Goal: Navigation & Orientation: Find specific page/section

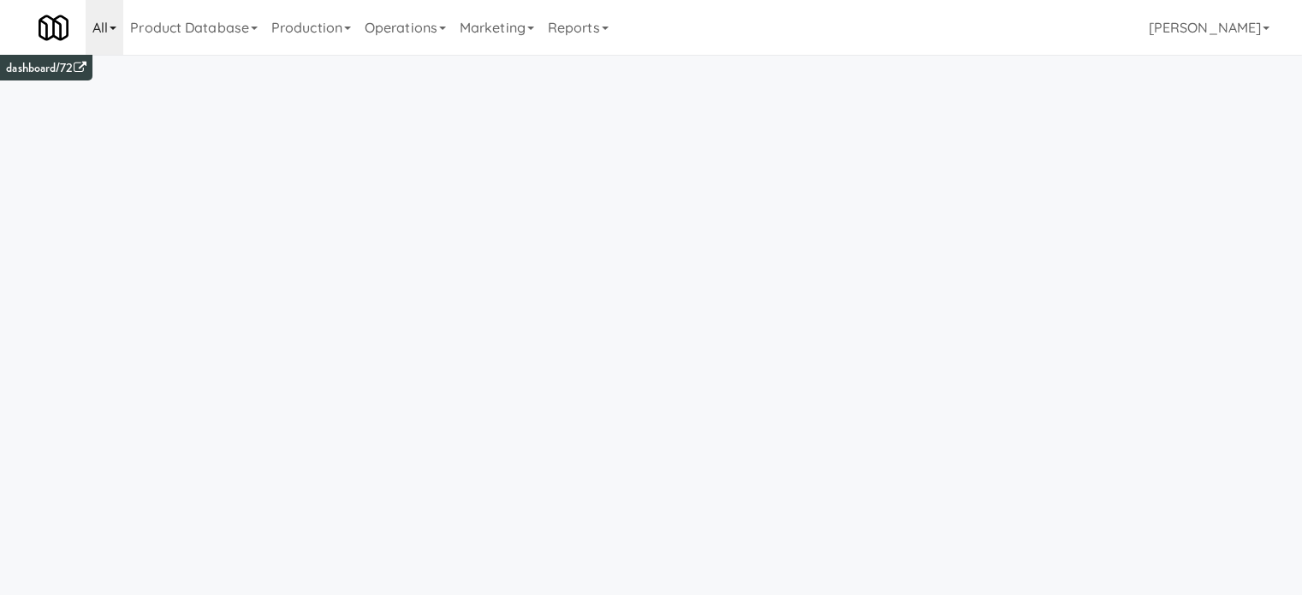
click at [117, 32] on link "All" at bounding box center [105, 27] width 38 height 55
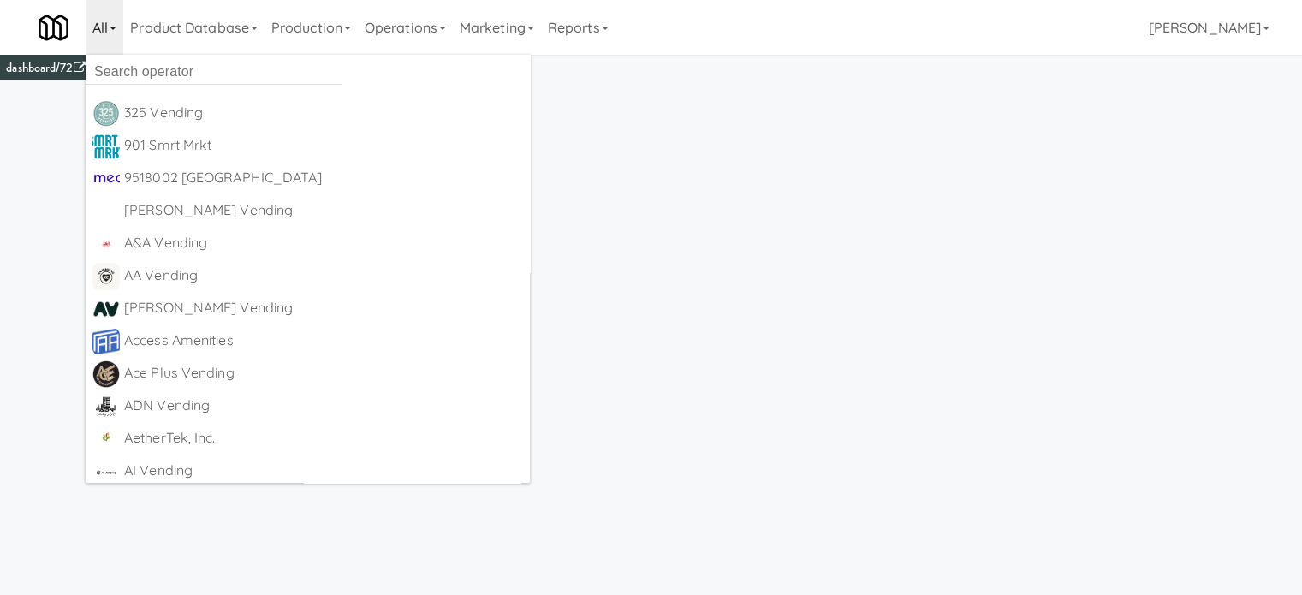
click at [118, 30] on link "All" at bounding box center [105, 27] width 38 height 55
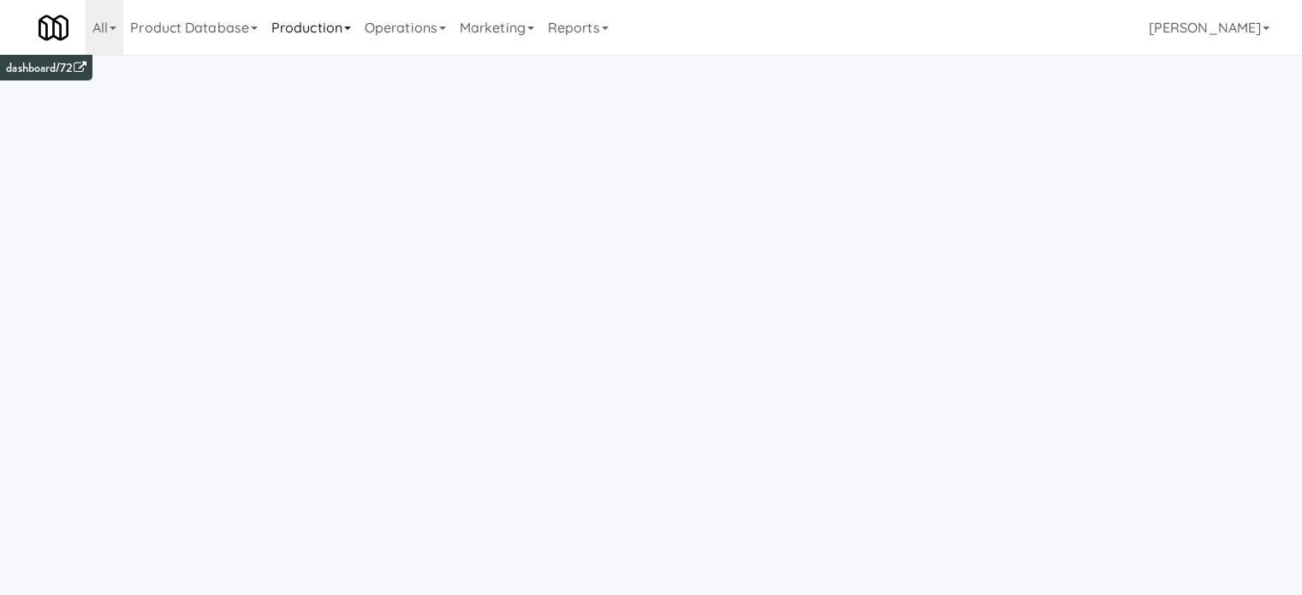
click at [353, 33] on link "Production" at bounding box center [310, 27] width 93 height 55
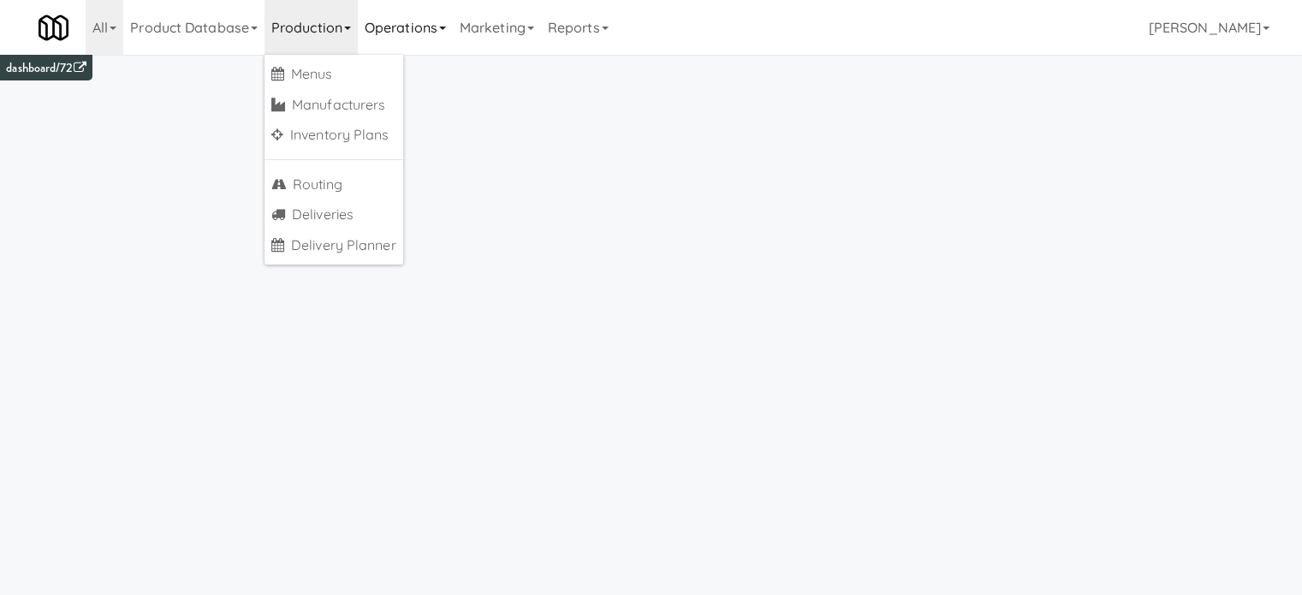
click at [442, 30] on link "Operations" at bounding box center [405, 27] width 95 height 55
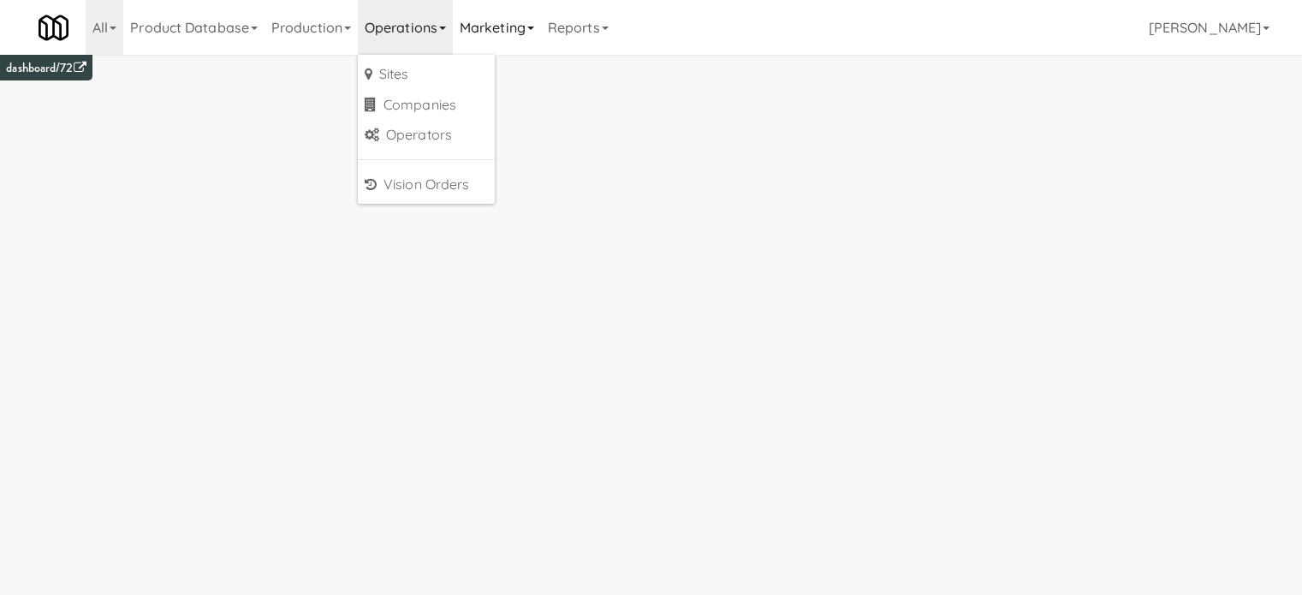
click at [537, 24] on link "Marketing" at bounding box center [497, 27] width 88 height 55
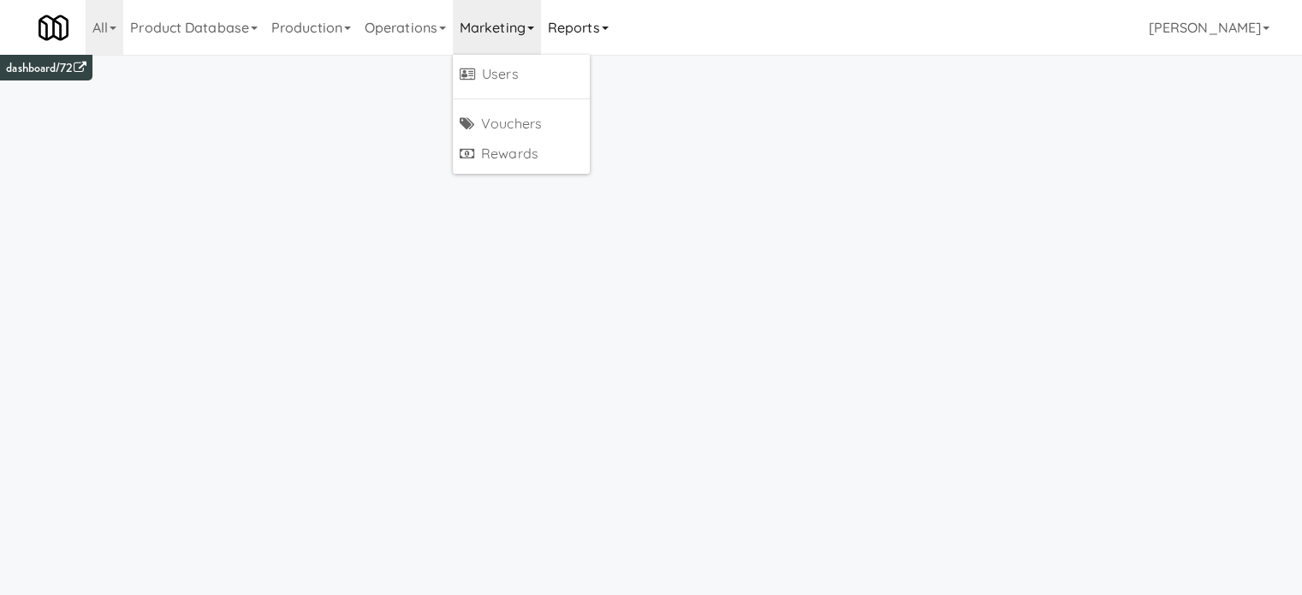
click at [585, 28] on link "Reports" at bounding box center [578, 27] width 74 height 55
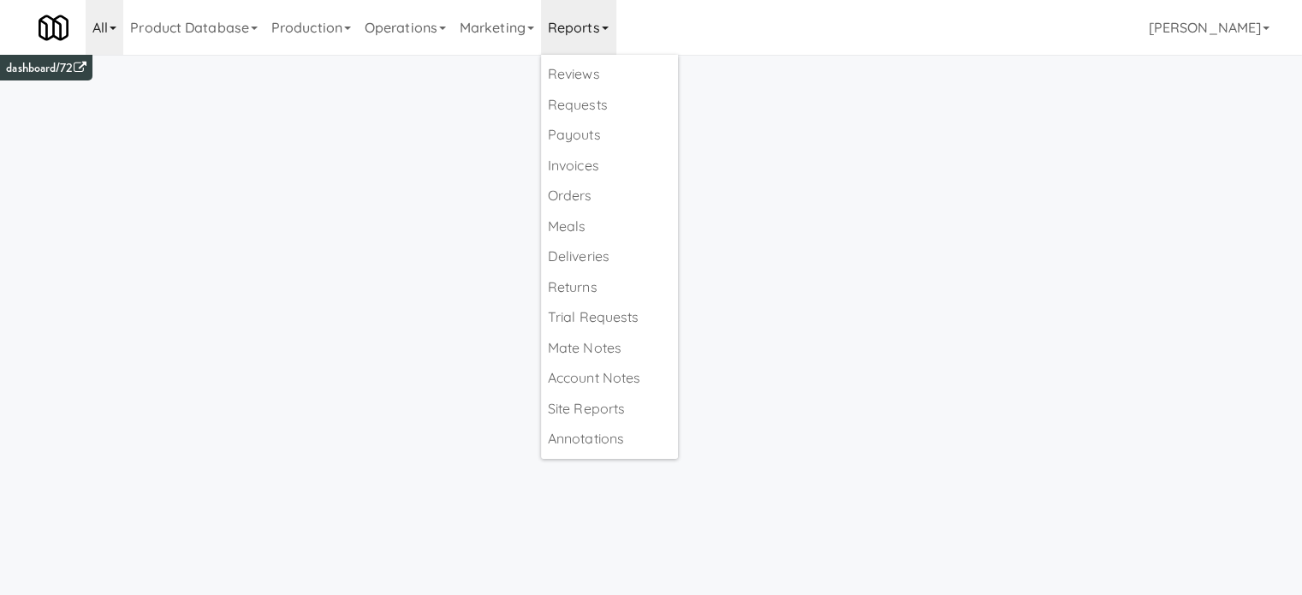
click at [116, 27] on icon at bounding box center [113, 28] width 7 height 3
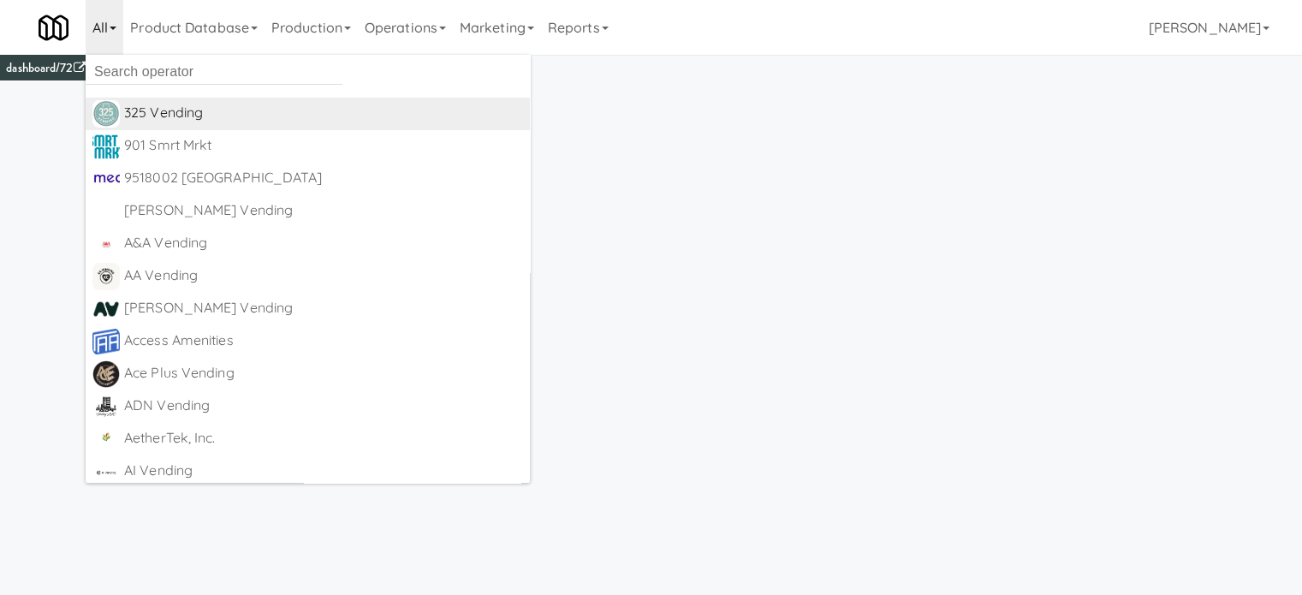
click at [128, 112] on div "325 Vending" at bounding box center [323, 113] width 399 height 26
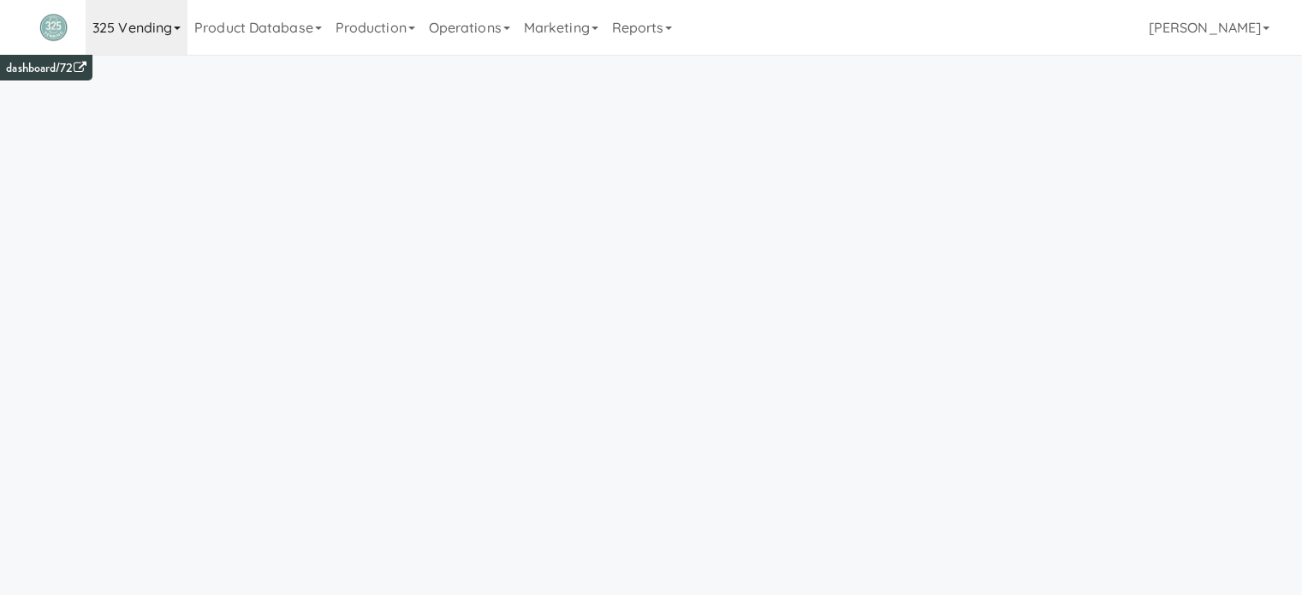
click at [175, 30] on icon at bounding box center [177, 28] width 7 height 3
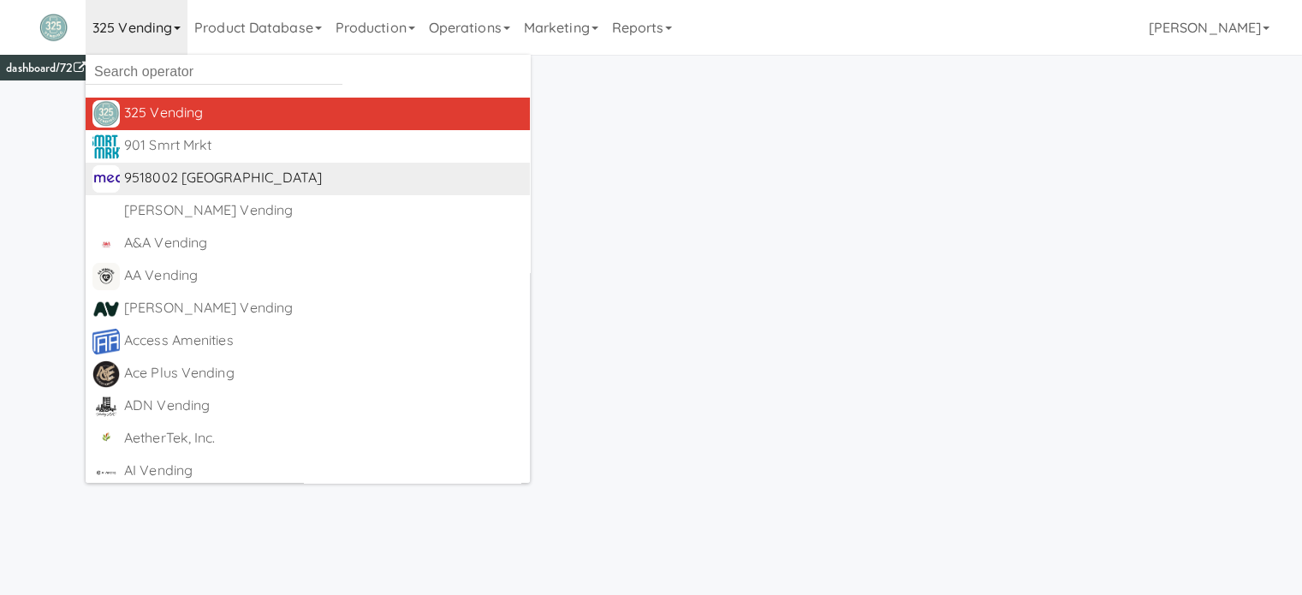
click at [165, 183] on div "9518002 [GEOGRAPHIC_DATA]" at bounding box center [323, 178] width 399 height 26
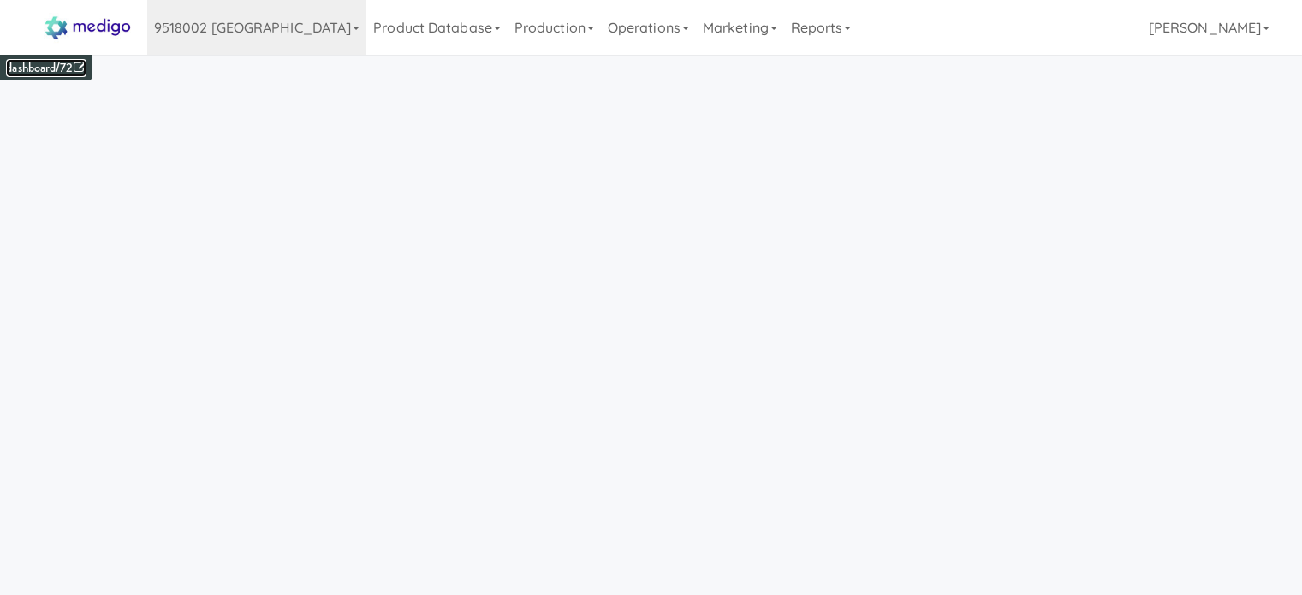
click at [84, 64] on icon at bounding box center [80, 68] width 13 height 13
click at [390, 27] on link "Product Database" at bounding box center [436, 27] width 141 height 55
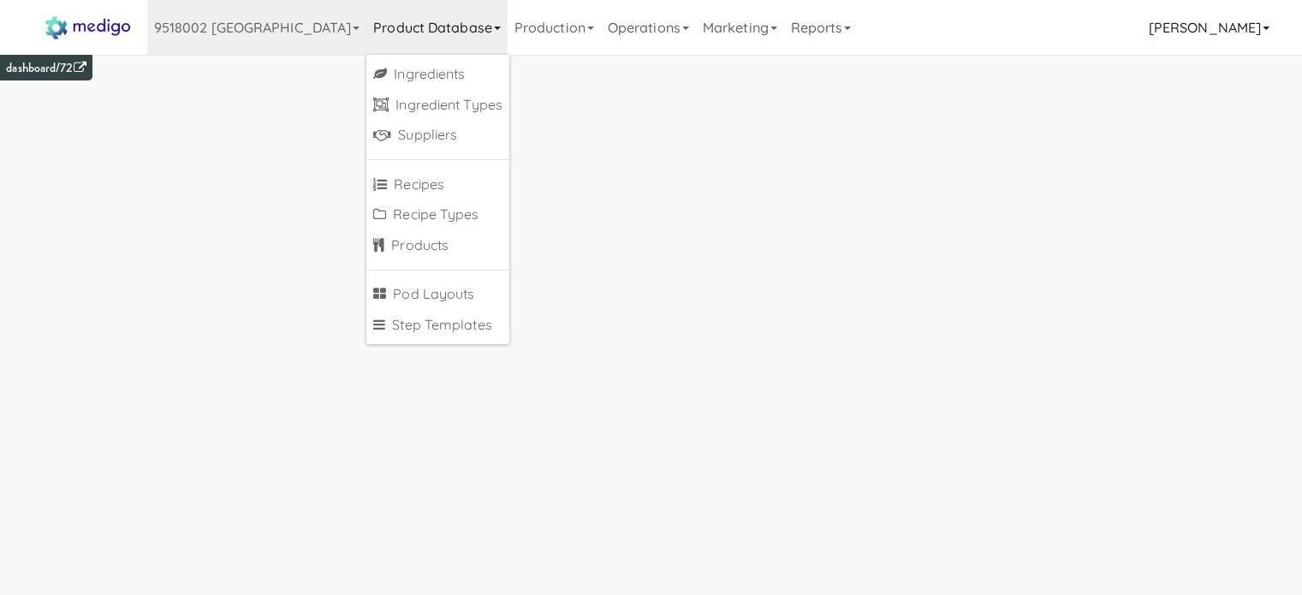
click at [1210, 30] on link "[PERSON_NAME]" at bounding box center [1209, 27] width 134 height 55
